Goal: Navigation & Orientation: Find specific page/section

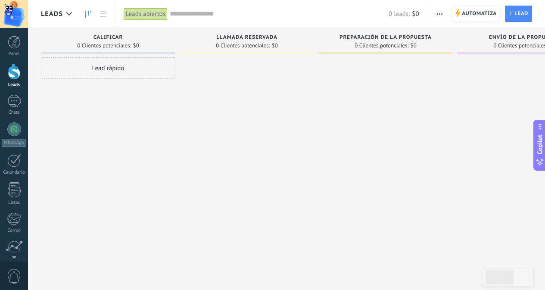
click at [12, 94] on div "Panel Leads Chats WhatsApp Clientes" at bounding box center [14, 183] width 28 height 294
click at [12, 107] on div at bounding box center [14, 101] width 14 height 12
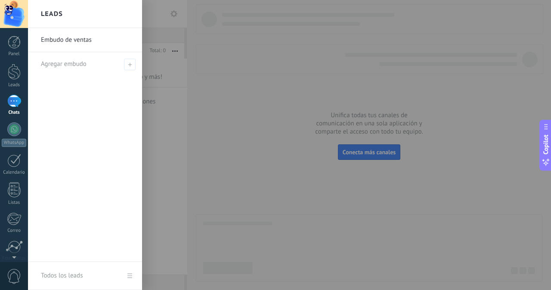
click at [63, 43] on link "Embudo de ventas" at bounding box center [87, 40] width 93 height 24
